Goal: Find specific page/section: Locate item on page

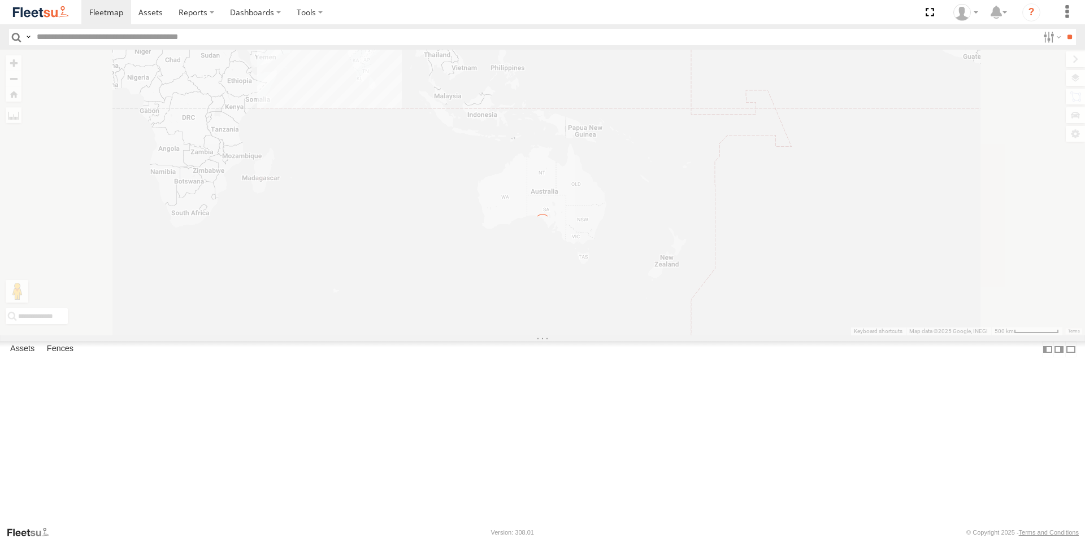
click at [99, 35] on input "text" at bounding box center [535, 37] width 1006 height 16
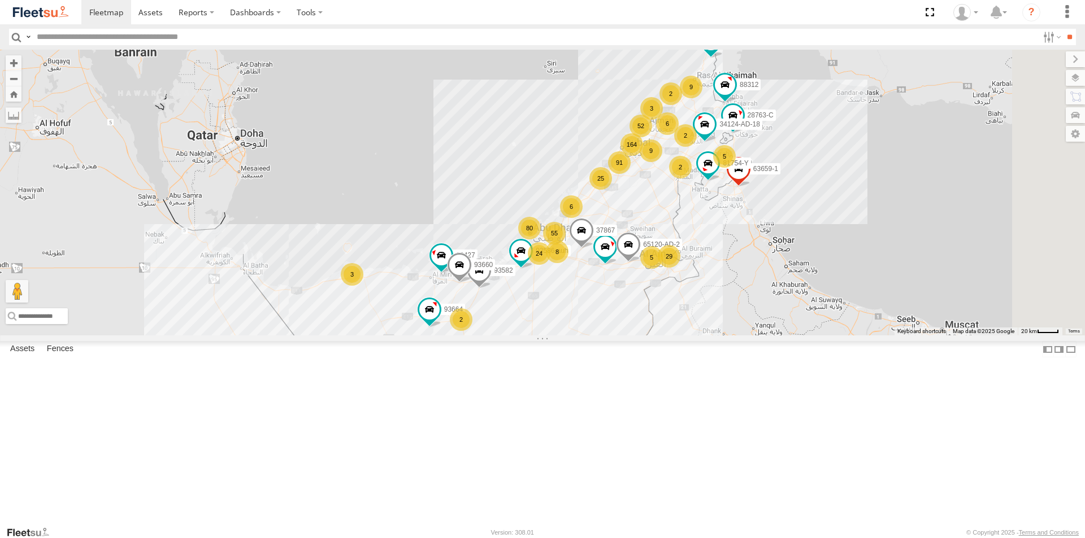
click at [93, 38] on input "text" at bounding box center [535, 37] width 1006 height 16
type input "*****"
click at [1063, 29] on input "**" at bounding box center [1069, 37] width 13 height 16
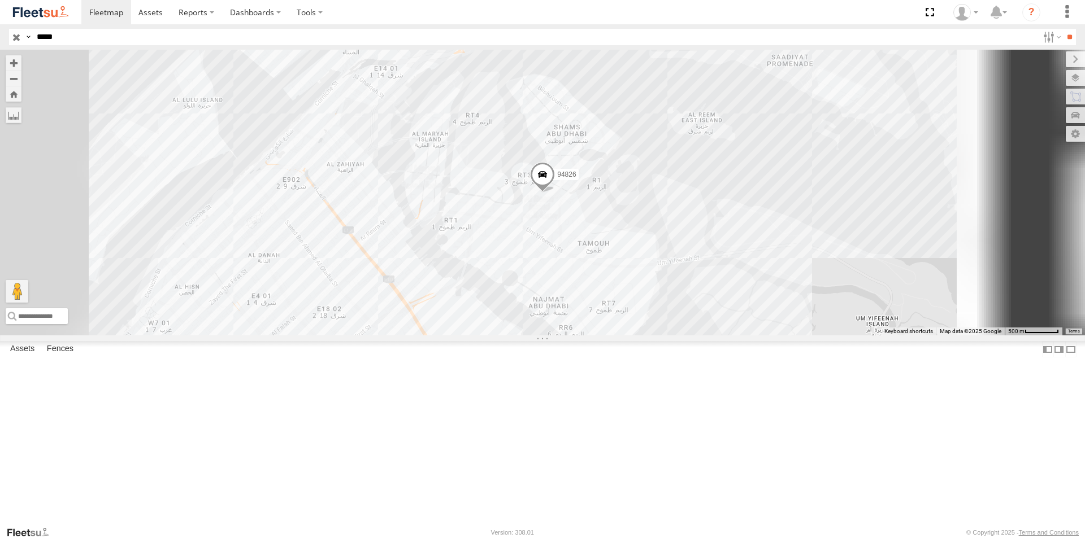
click at [0, 0] on div "94826" at bounding box center [0, 0] width 0 height 0
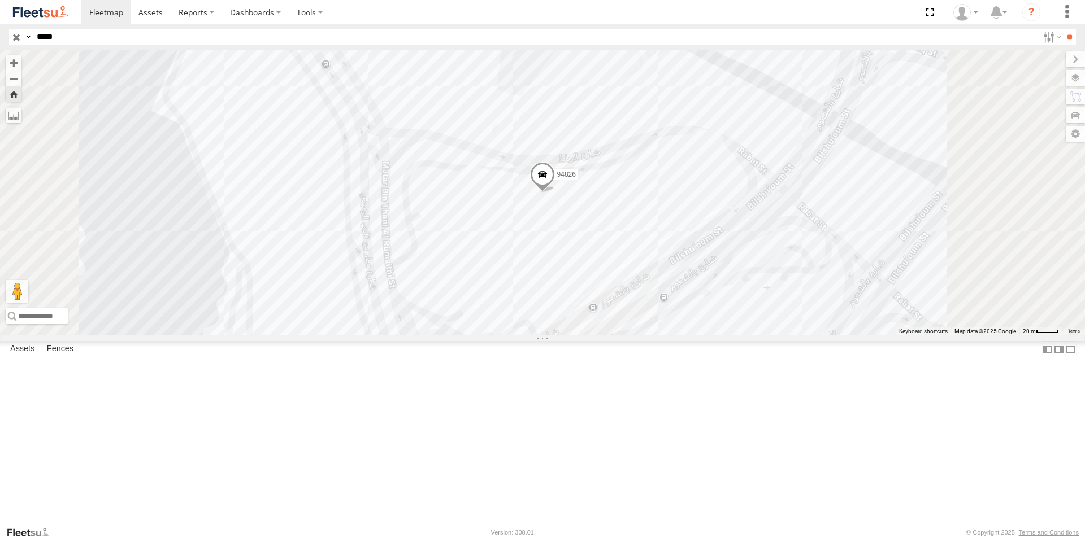
click at [555, 193] on span at bounding box center [542, 177] width 25 height 31
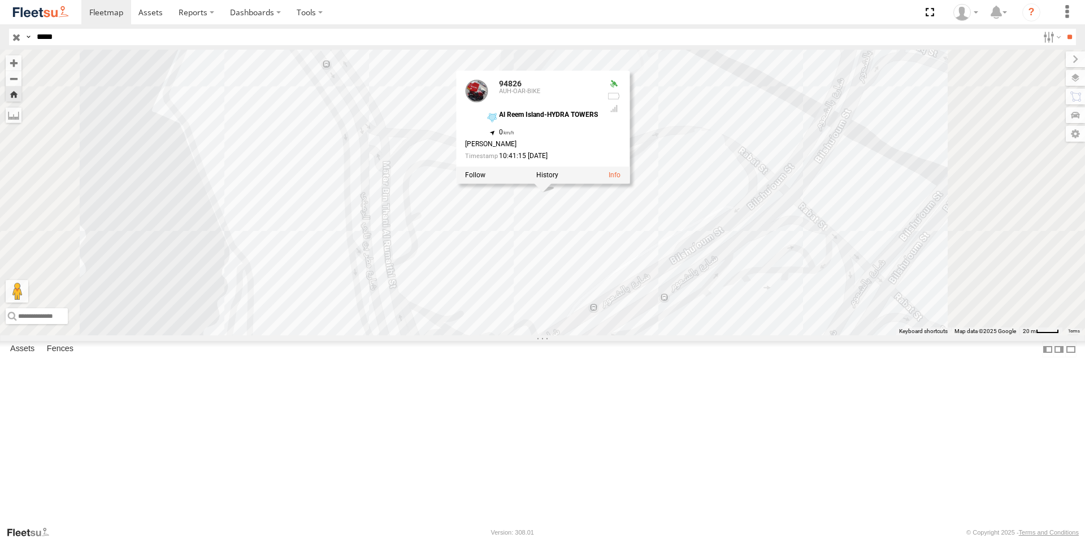
click at [629, 184] on div at bounding box center [542, 175] width 173 height 17
click at [558, 180] on label at bounding box center [547, 176] width 22 height 8
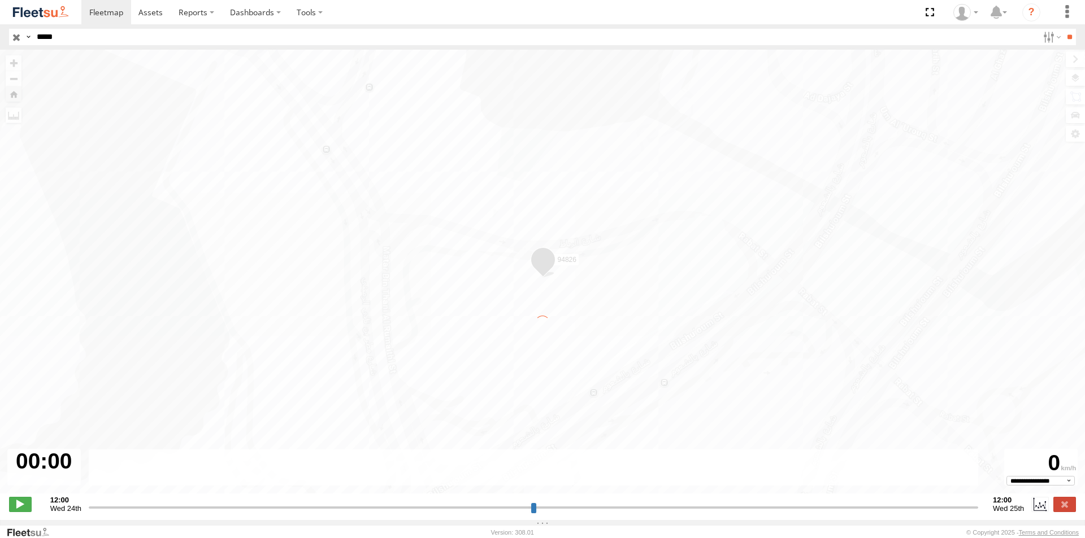
type input "**********"
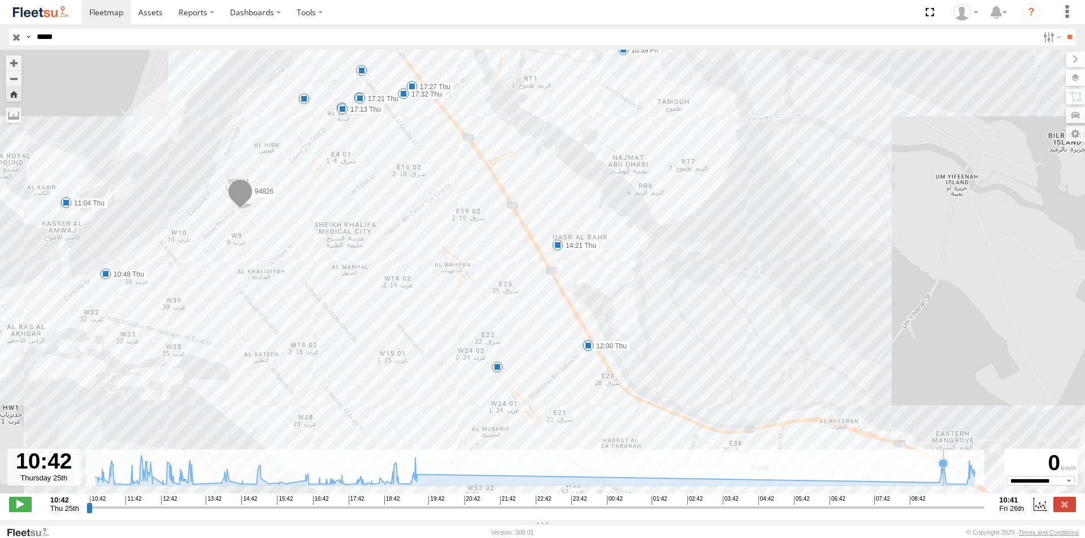
click at [944, 476] on icon at bounding box center [535, 470] width 890 height 29
click at [957, 482] on rect at bounding box center [535, 468] width 898 height 37
click at [970, 472] on icon at bounding box center [969, 466] width 11 height 11
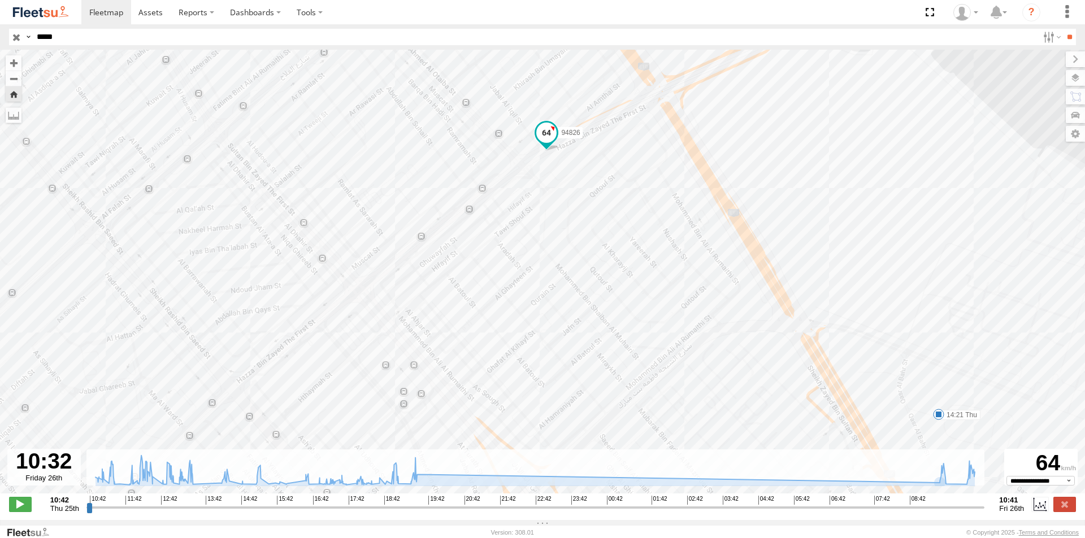
drag, startPoint x: 503, startPoint y: 224, endPoint x: 494, endPoint y: 199, distance: 25.7
click at [498, 207] on div "94826 10:48 Thu 10:56 Thu 11:04 Thu 12:00 Thu 12:00 Thu 13:09 Thu 14:21 Thu 10:…" at bounding box center [542, 278] width 1085 height 456
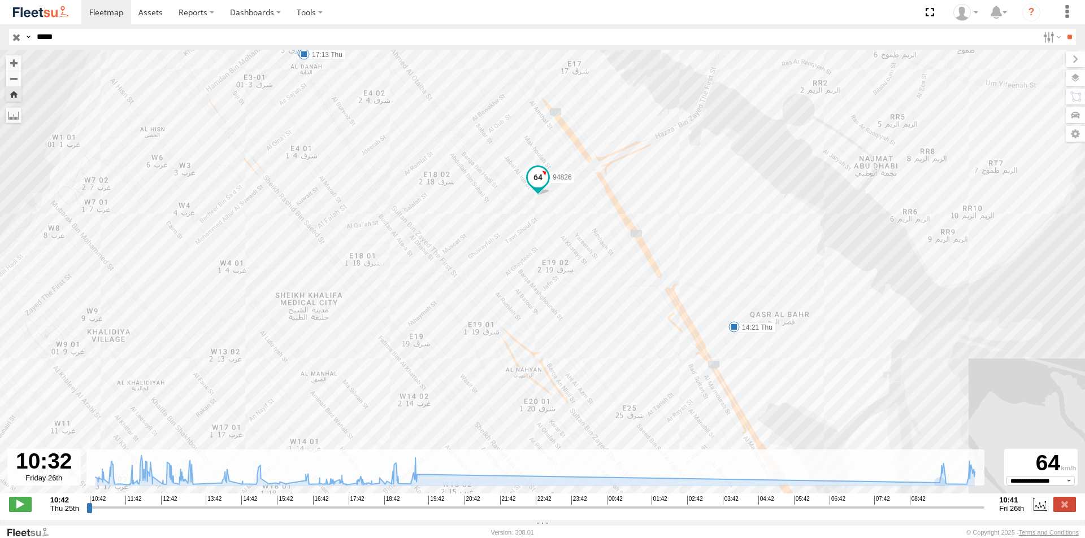
click at [730, 321] on div "94826 10:48 Thu 10:56 Thu 11:04 Thu 12:00 Thu 12:00 Thu 13:09 Thu 14:21 Thu 10:…" at bounding box center [542, 278] width 1085 height 456
click at [720, 300] on div "94826 10:48 Thu 10:56 Thu 11:04 Thu 12:00 Thu 12:00 Thu 13:09 Thu 14:21 Thu 10:…" at bounding box center [542, 278] width 1085 height 456
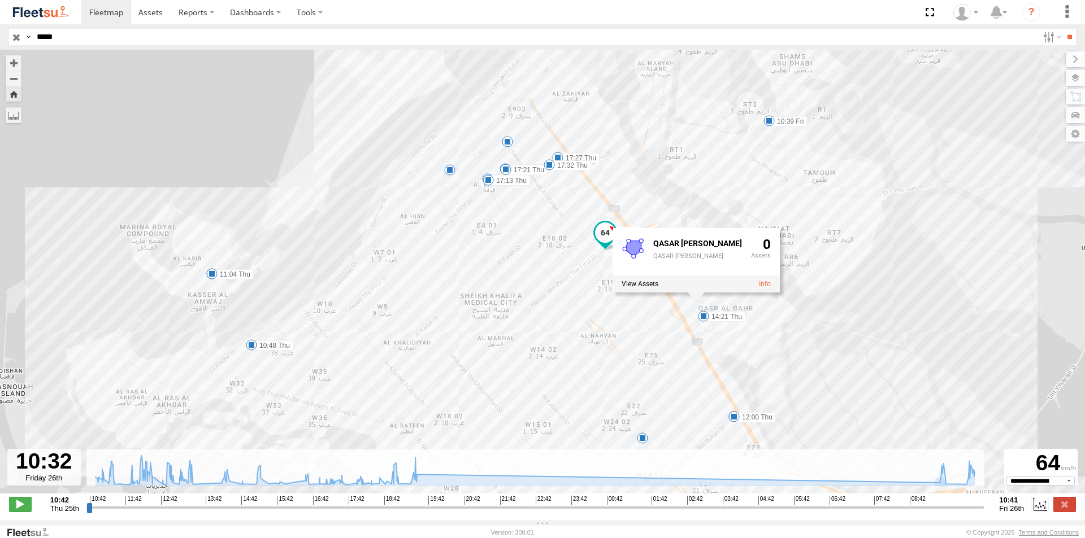
click at [607, 238] on span at bounding box center [605, 232] width 20 height 20
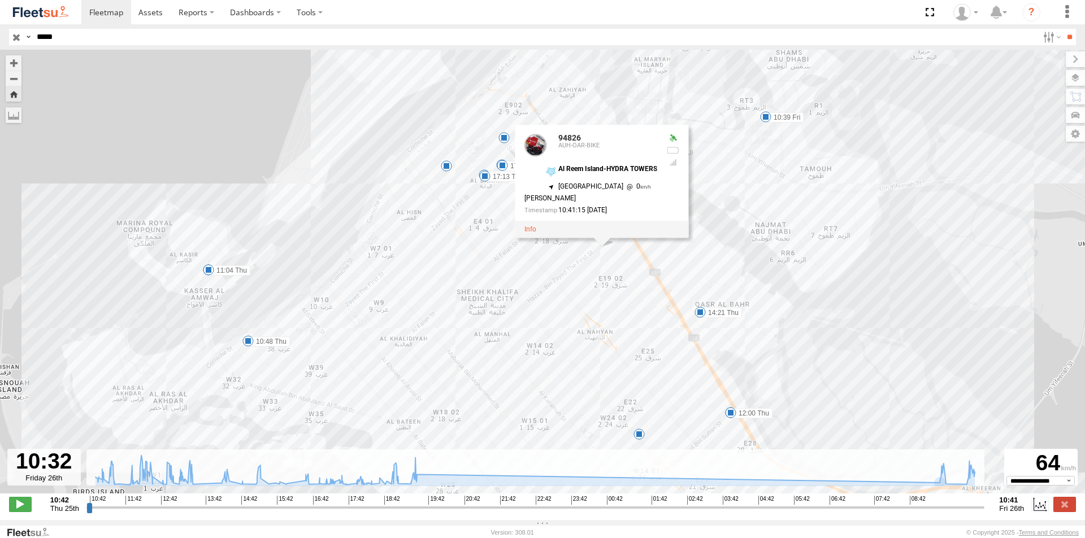
drag, startPoint x: 581, startPoint y: 307, endPoint x: 571, endPoint y: 297, distance: 15.2
click at [571, 297] on div "94826 10:48 Thu 10:56 Thu 11:04 Thu 12:00 Thu 12:00 Thu 13:09 Thu 14:21 Thu 10:…" at bounding box center [542, 278] width 1085 height 456
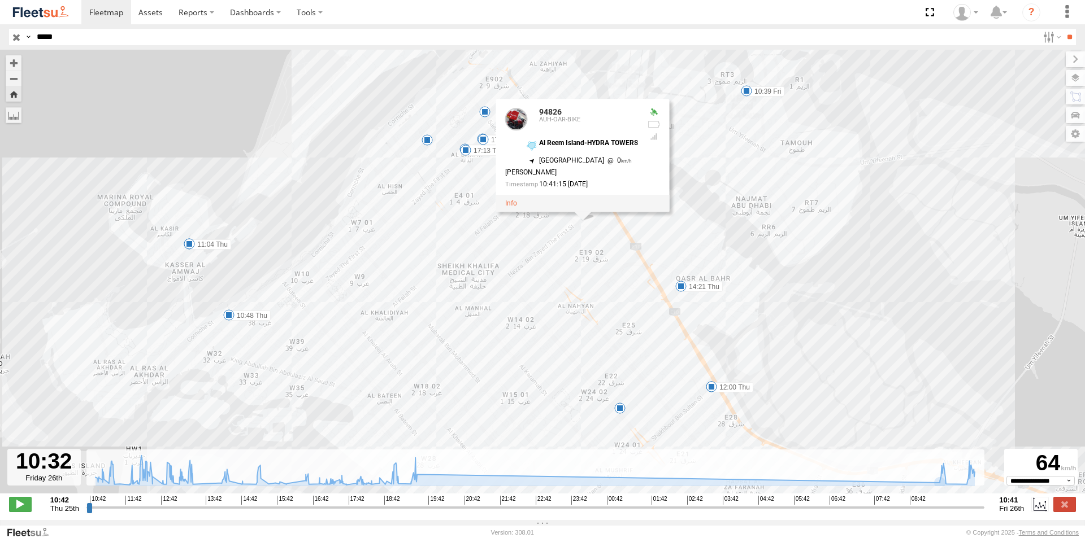
click at [617, 411] on div "5" at bounding box center [619, 408] width 11 height 11
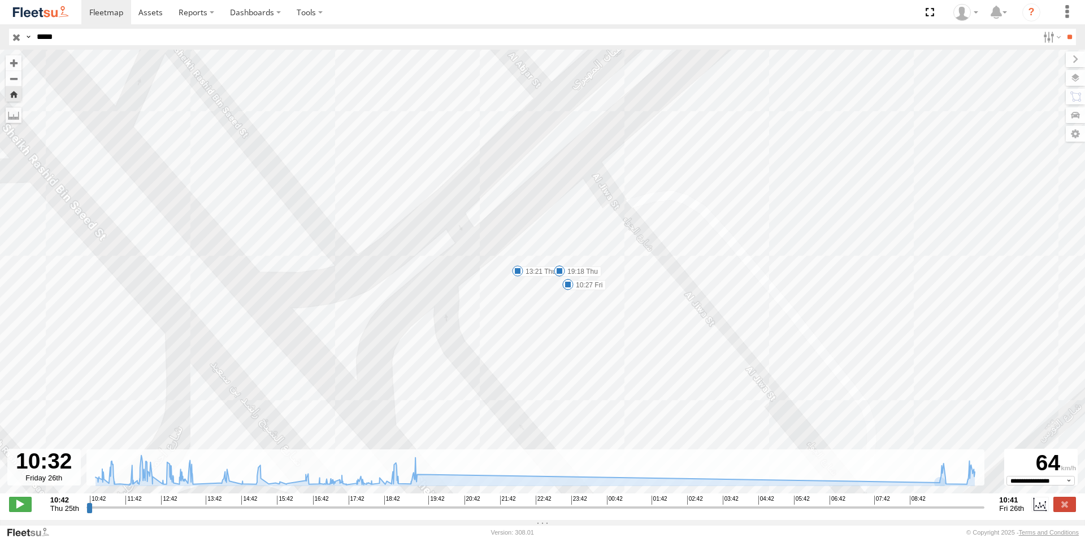
click at [559, 275] on span at bounding box center [559, 271] width 11 height 11
click at [424, 203] on div "94826 10:48 Thu 10:56 Thu 11:04 Thu 12:00 Thu 12:00 Thu 13:09 Thu 14:21 Thu 10:…" at bounding box center [542, 278] width 1085 height 456
